Goal: Information Seeking & Learning: Learn about a topic

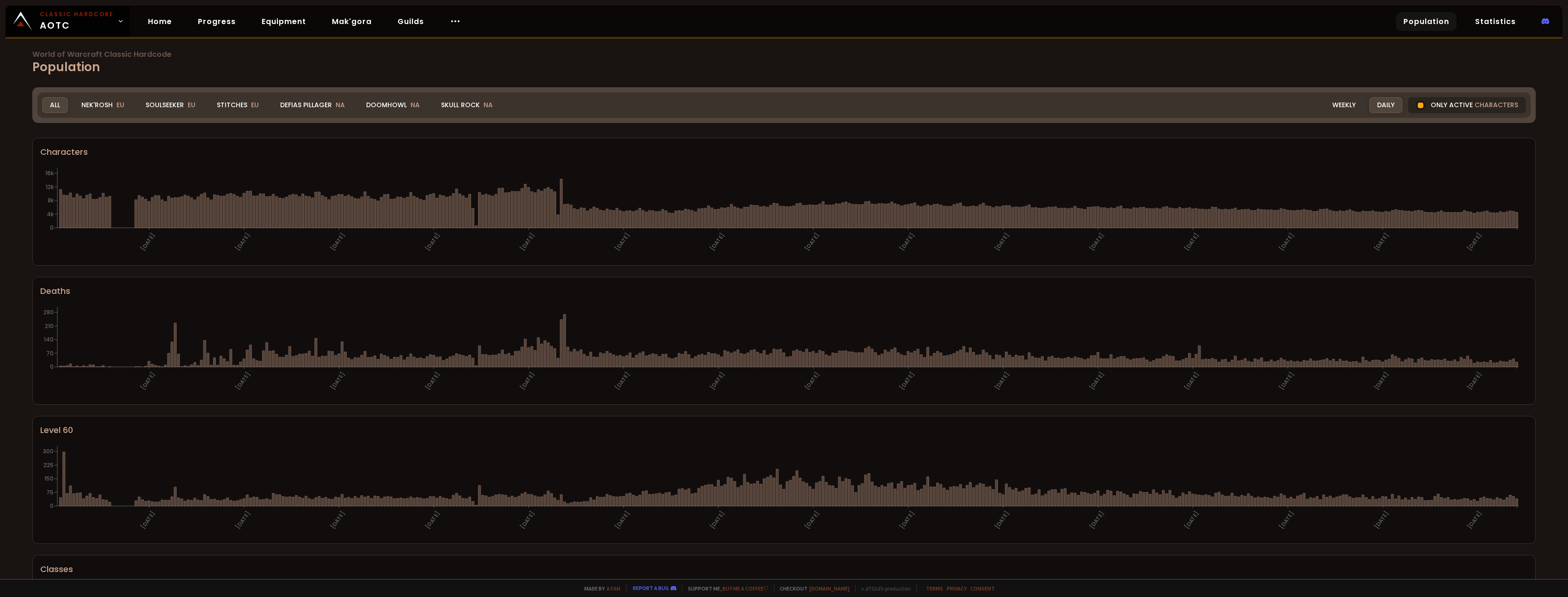
click at [1438, 105] on div "Only active characters" at bounding box center [1466, 105] width 118 height 16
click at [1345, 105] on div "Weekly" at bounding box center [1344, 105] width 39 height 16
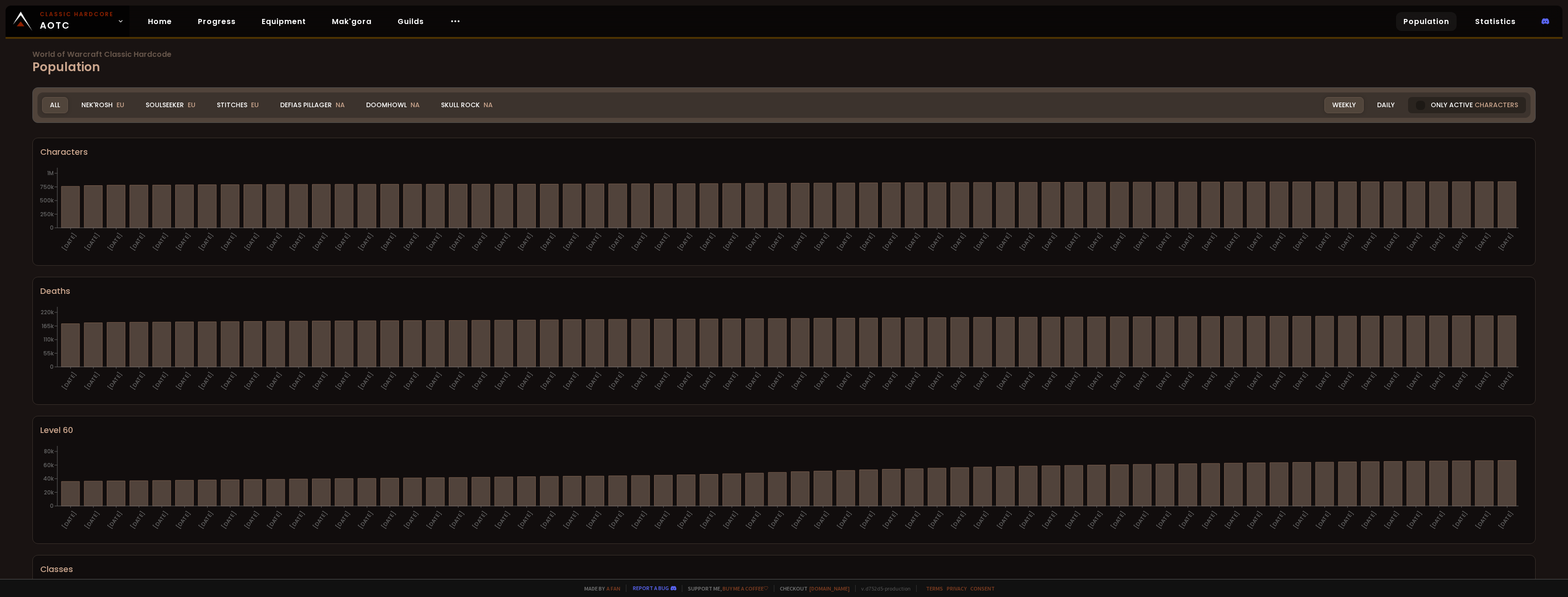
click at [1416, 106] on div at bounding box center [1420, 105] width 9 height 9
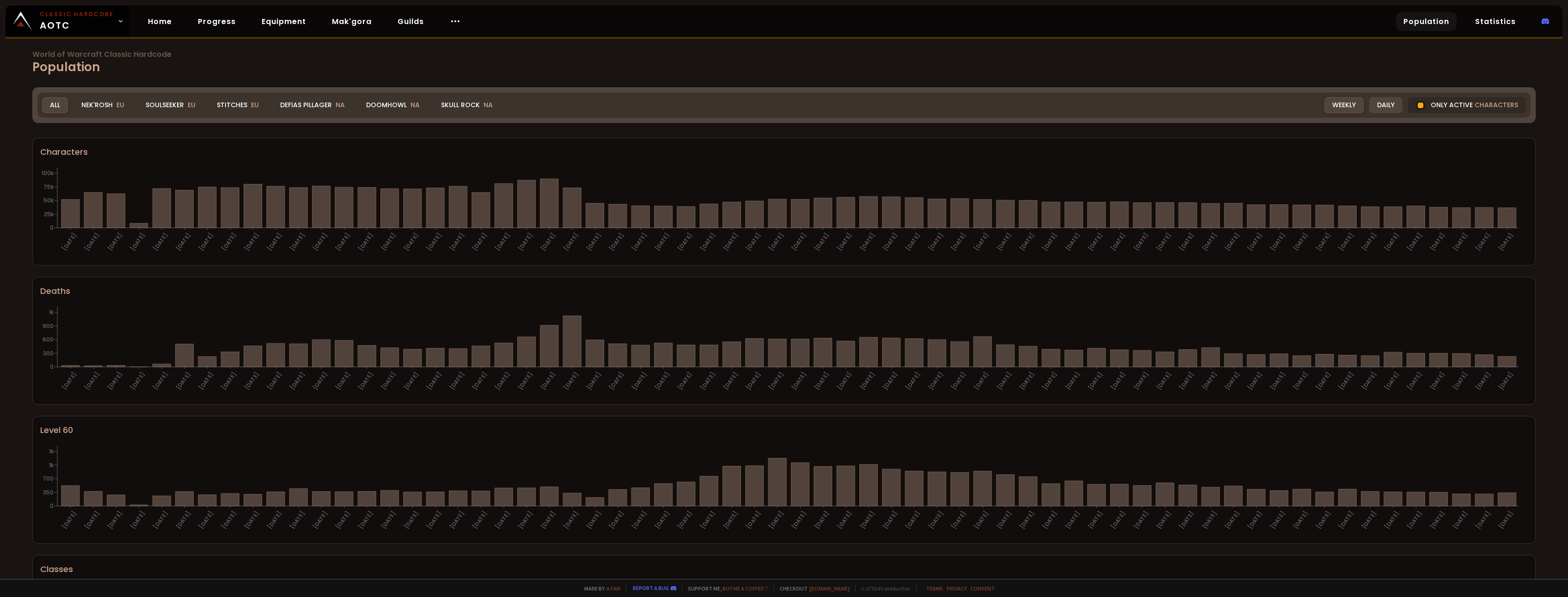
click at [1387, 108] on div "Daily" at bounding box center [1386, 105] width 33 height 16
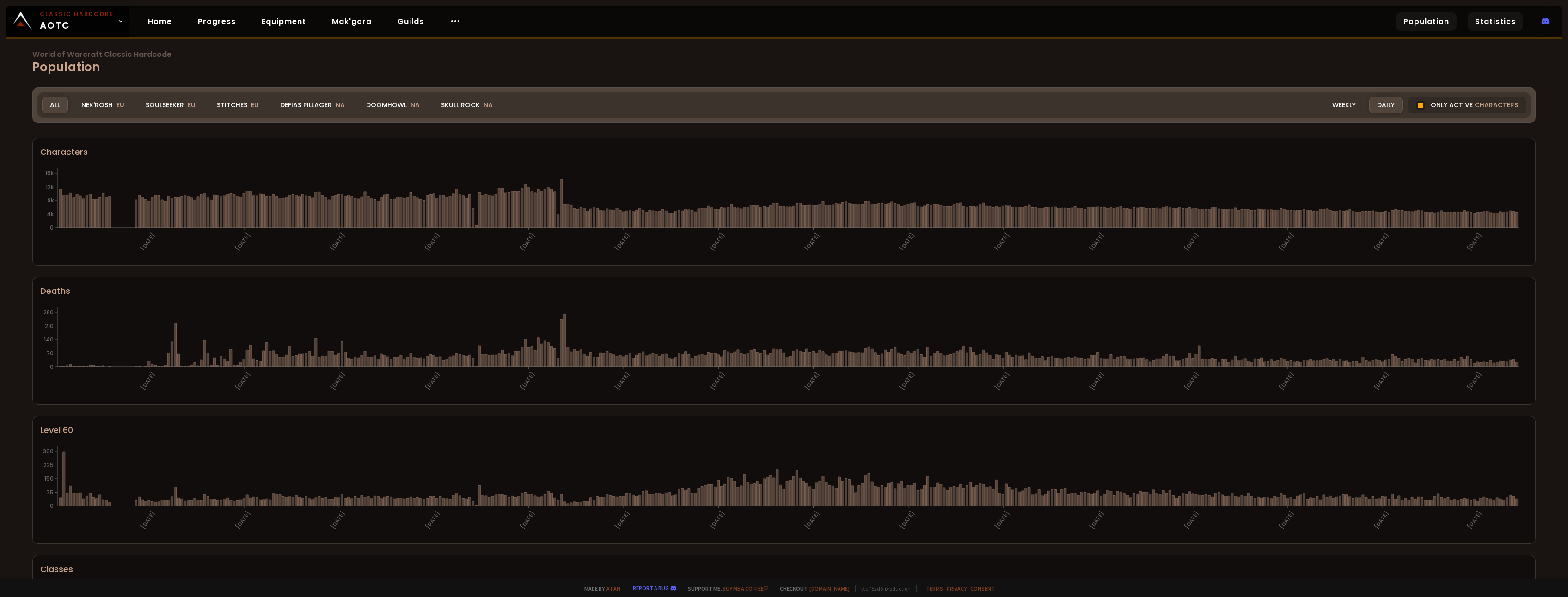
click at [1495, 17] on link "Statistics" at bounding box center [1495, 21] width 56 height 19
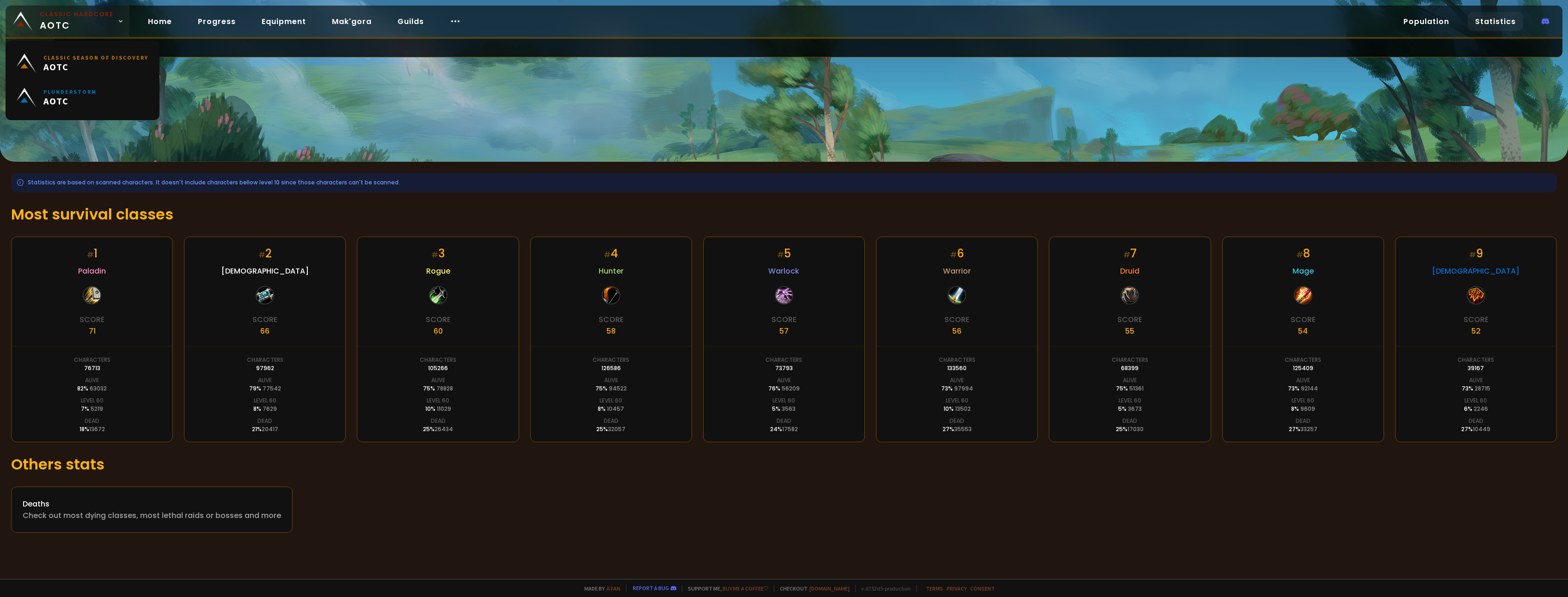
click at [111, 21] on link "Classic Hardcore AOTC" at bounding box center [67, 21] width 124 height 31
